Goal: Task Accomplishment & Management: Manage account settings

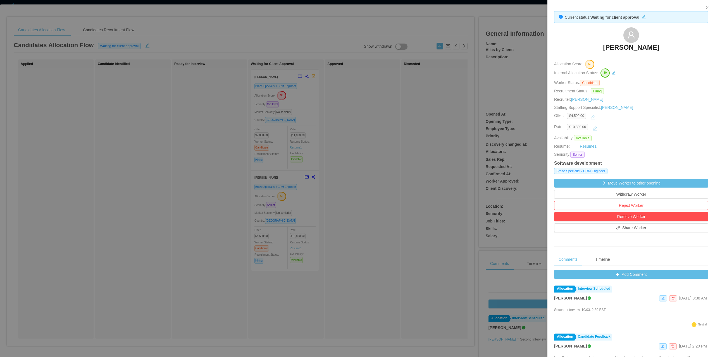
click at [211, 138] on div at bounding box center [357, 178] width 715 height 357
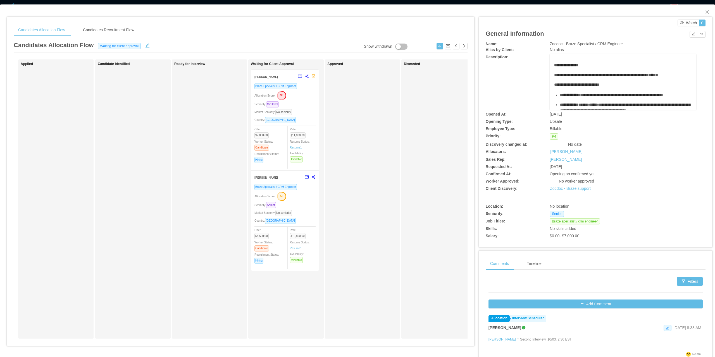
click at [293, 108] on div "Braze Specialist / CRM Engineer Allocation Score: 38 Seniority: Mid level Marke…" at bounding box center [284, 125] width 61 height 84
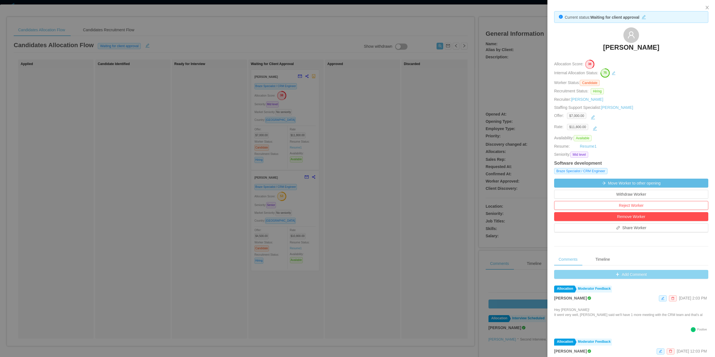
click at [609, 275] on button "Add Comment" at bounding box center [631, 274] width 154 height 9
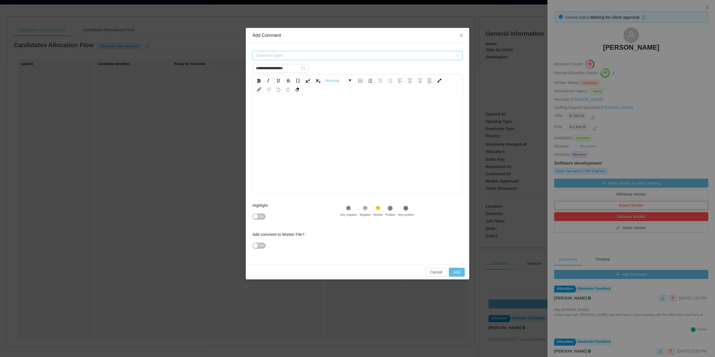
click at [264, 55] on span "Comment types" at bounding box center [354, 56] width 197 height 6
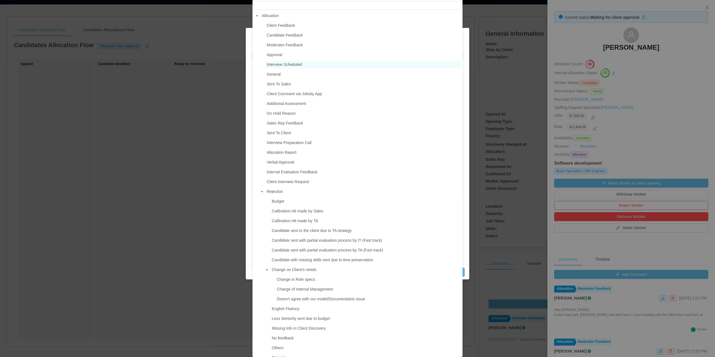
click at [291, 65] on span "Interview Scheduled" at bounding box center [284, 64] width 35 height 4
type input "**********"
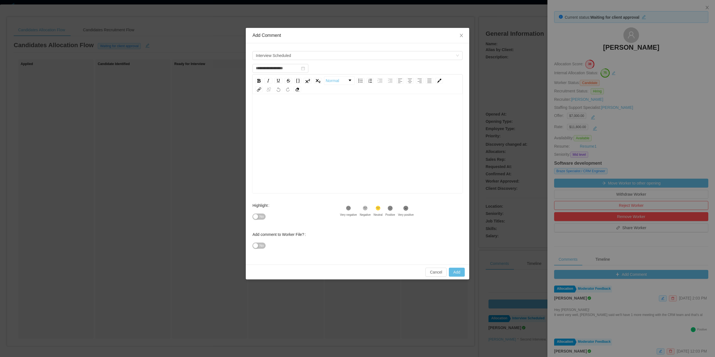
click at [309, 113] on div "rdw-editor" at bounding box center [357, 109] width 201 height 11
click at [253, 221] on div "No" at bounding box center [295, 216] width 87 height 11
click at [260, 214] on span "No" at bounding box center [261, 217] width 4 height 6
drag, startPoint x: 462, startPoint y: 270, endPoint x: 459, endPoint y: 271, distance: 3.4
click at [459, 271] on button "Add" at bounding box center [457, 272] width 16 height 9
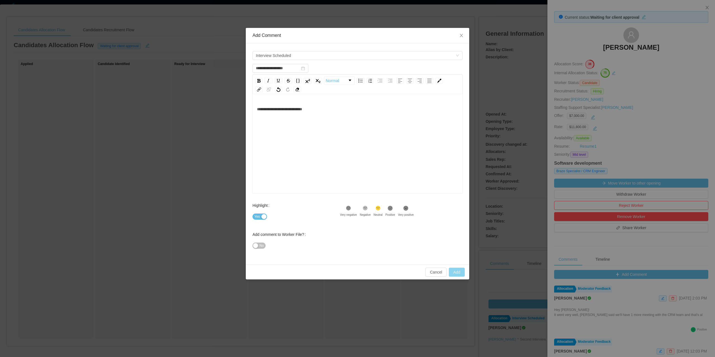
type input "**********"
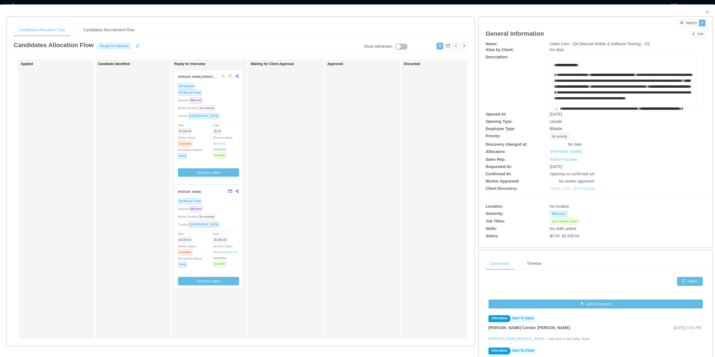
click at [562, 189] on link "Owlet Care - QA Engineer" at bounding box center [572, 188] width 45 height 4
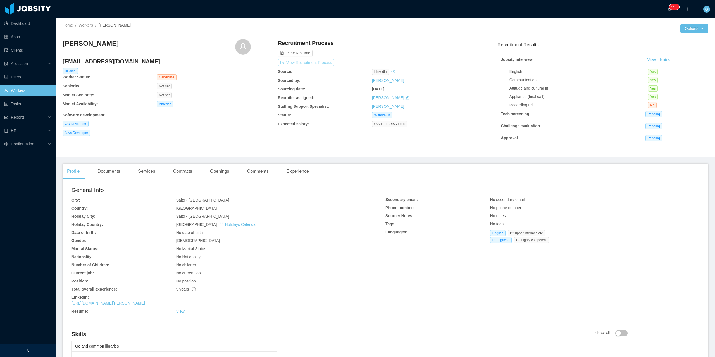
click at [300, 62] on button "View Recruitment Process" at bounding box center [306, 62] width 56 height 7
